Goal: Task Accomplishment & Management: Manage account settings

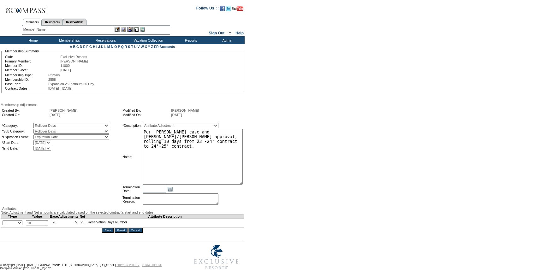
drag, startPoint x: 243, startPoint y: 141, endPoint x: 266, endPoint y: 183, distance: 48.0
click at [266, 183] on form "Follow Us ::" at bounding box center [266, 137] width 532 height 271
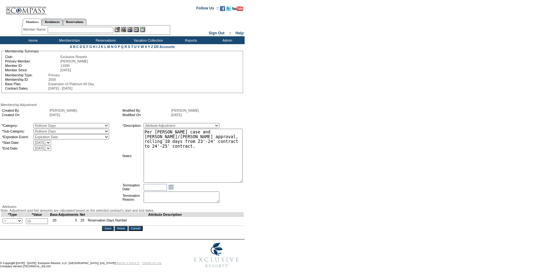
click at [141, 231] on input "Cancel" at bounding box center [135, 228] width 14 height 5
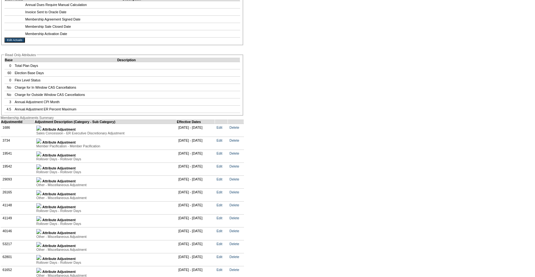
scroll to position [1532, 0]
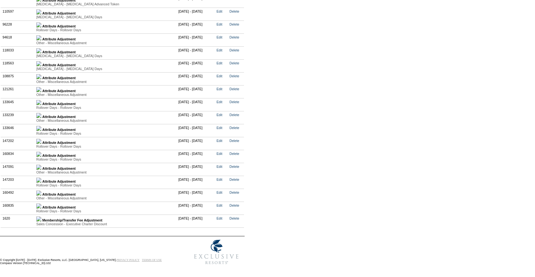
click at [41, 203] on td "Attribute Adjustment Rollover Days - Rollover Days Value Type Attribute Descrip…" at bounding box center [106, 208] width 142 height 13
click at [41, 204] on img at bounding box center [38, 205] width 5 height 5
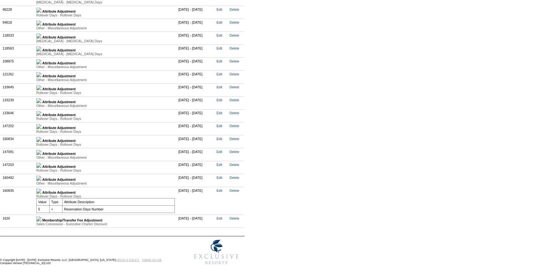
click at [41, 168] on img at bounding box center [38, 165] width 5 height 5
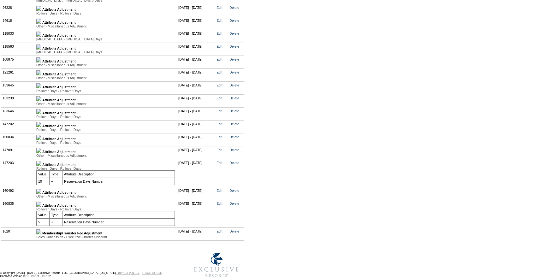
click at [41, 141] on link at bounding box center [38, 139] width 5 height 4
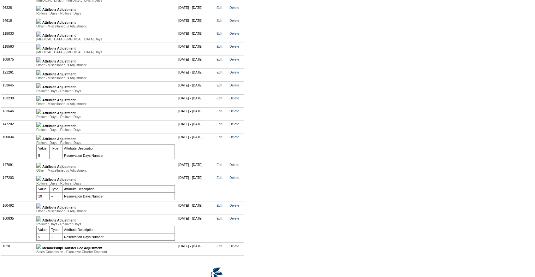
click at [41, 128] on link at bounding box center [38, 126] width 5 height 4
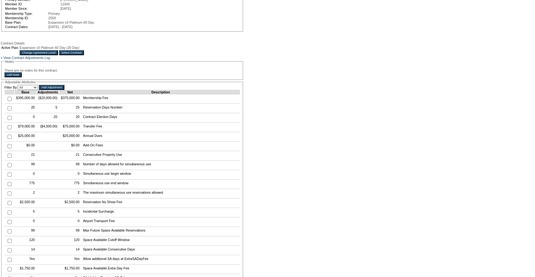
scroll to position [0, 0]
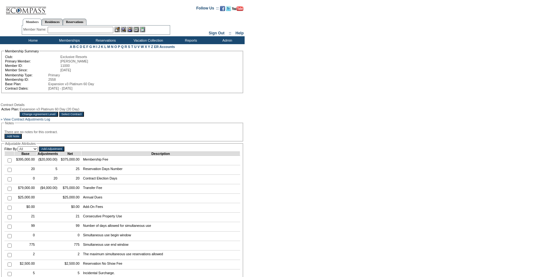
click at [8, 172] on input "checkbox" at bounding box center [10, 170] width 4 height 4
checkbox input "true"
click at [59, 151] on input "Add Adjustment" at bounding box center [52, 148] width 26 height 5
